Goal: Entertainment & Leisure: Consume media (video, audio)

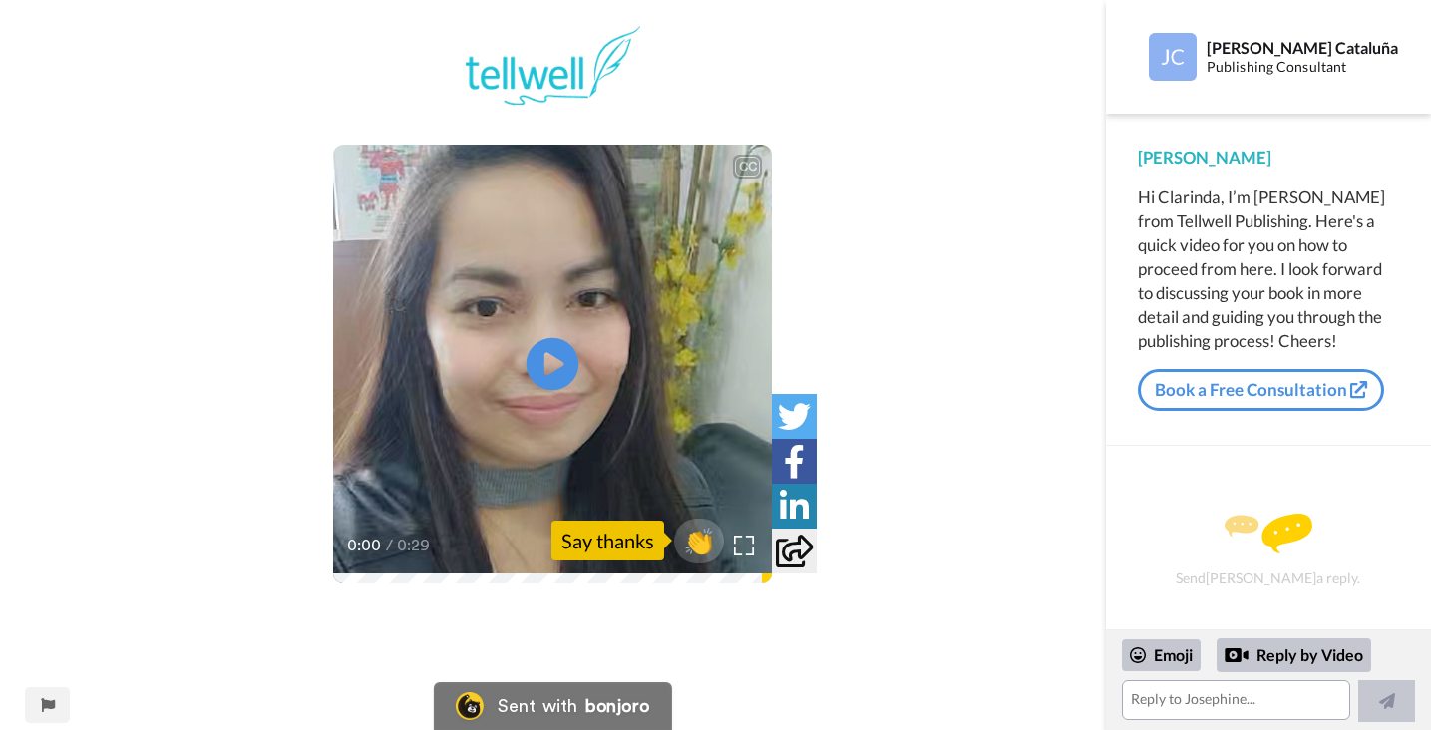
click at [549, 364] on icon "Play/Pause" at bounding box center [552, 364] width 53 height 95
click at [744, 543] on img at bounding box center [744, 544] width 21 height 21
click at [618, 544] on div "Say thanks" at bounding box center [607, 540] width 113 height 40
click at [552, 317] on icon "Play/Pause" at bounding box center [552, 364] width 53 height 95
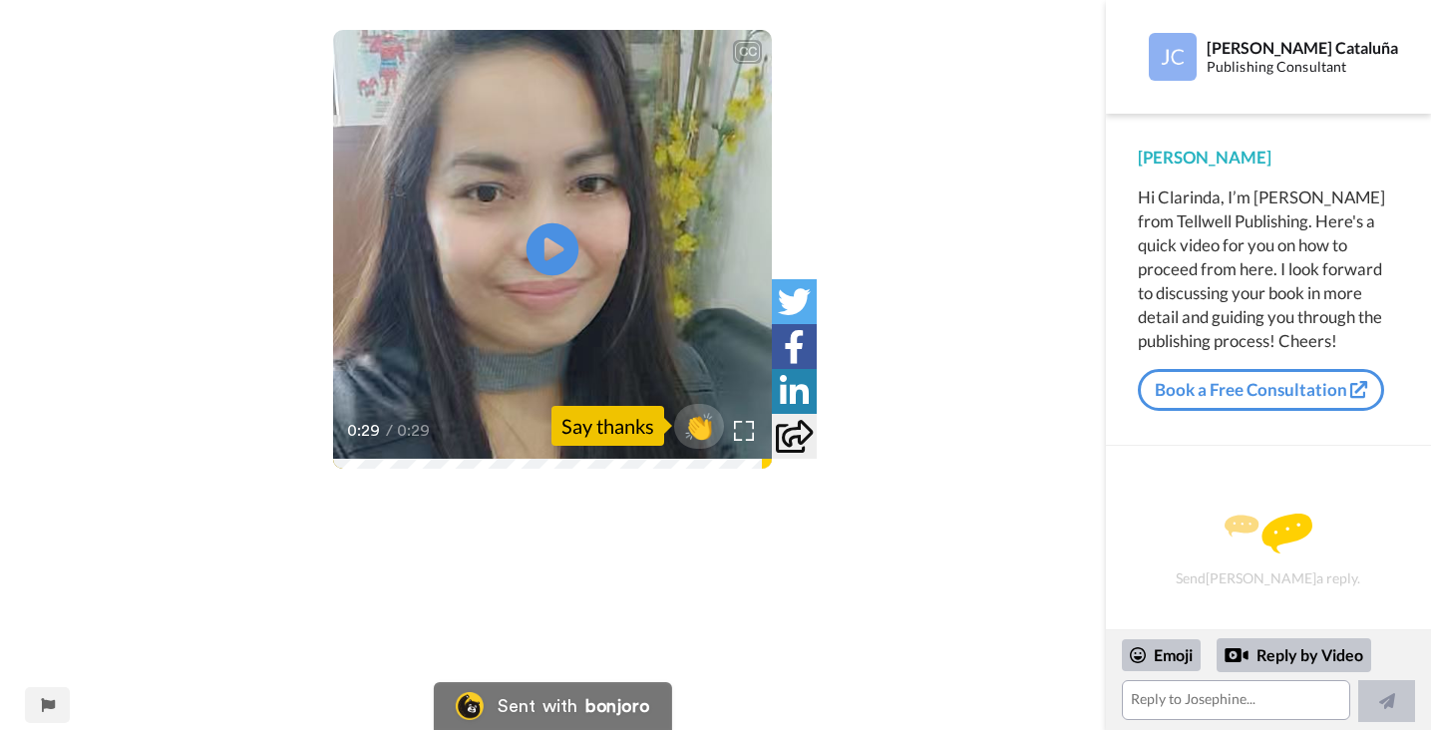
scroll to position [119, 0]
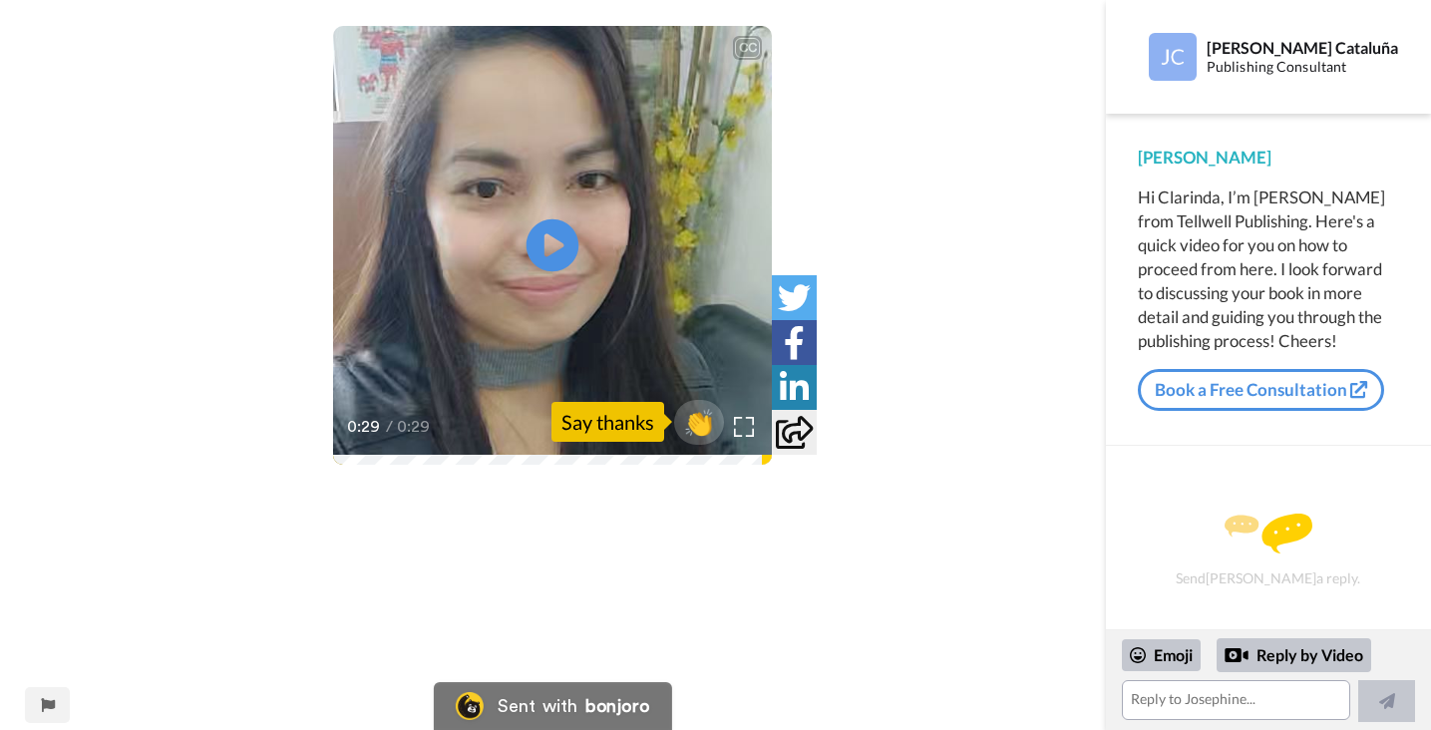
click at [553, 243] on icon "Play/Pause" at bounding box center [552, 245] width 53 height 95
